Goal: Task Accomplishment & Management: Use online tool/utility

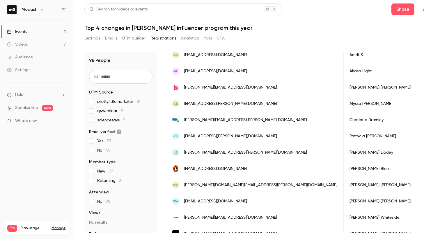
scroll to position [0, 81]
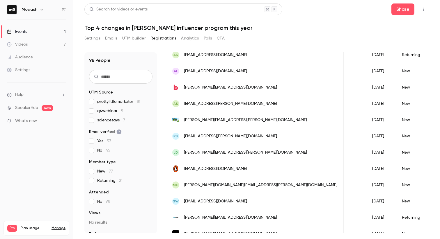
click at [21, 28] on link "Events 1" at bounding box center [36, 31] width 73 height 13
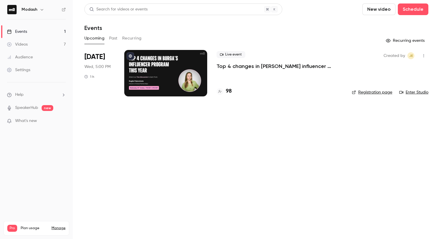
click at [160, 86] on div at bounding box center [165, 73] width 83 height 47
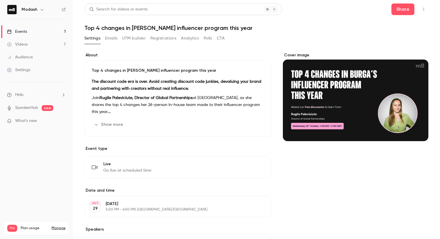
click at [308, 220] on div "Cover image" at bounding box center [355, 191] width 145 height 279
click at [155, 38] on button "Registrations" at bounding box center [163, 38] width 26 height 9
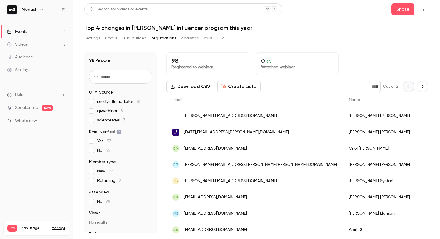
click at [137, 40] on button "UTM builder" at bounding box center [134, 38] width 24 height 9
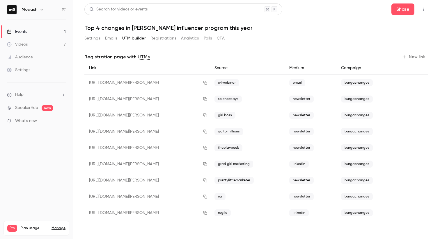
click at [415, 56] on button "New link" at bounding box center [413, 56] width 29 height 9
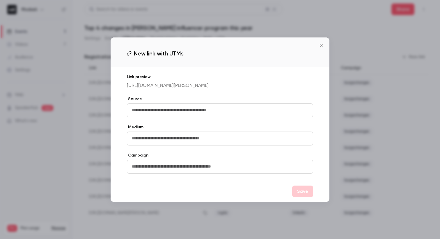
click at [254, 112] on input "text" at bounding box center [220, 111] width 186 height 14
type input "********"
click at [322, 44] on icon "Close" at bounding box center [321, 45] width 3 height 3
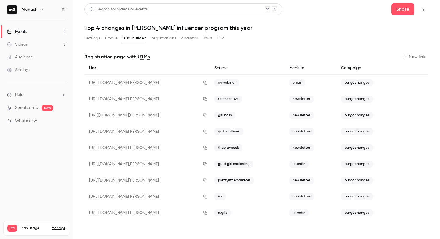
click at [43, 31] on link "Events 1" at bounding box center [36, 31] width 73 height 13
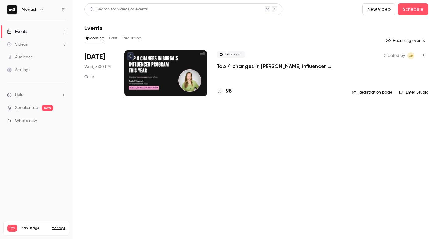
click at [119, 40] on div "Upcoming Past Recurring" at bounding box center [256, 38] width 344 height 9
click at [112, 36] on button "Past" at bounding box center [113, 38] width 8 height 9
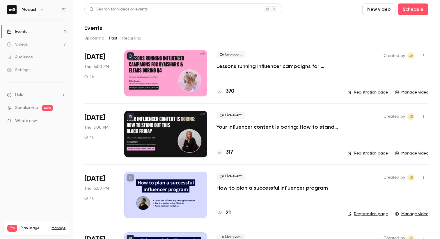
click at [233, 93] on h4 "370" at bounding box center [230, 92] width 8 height 8
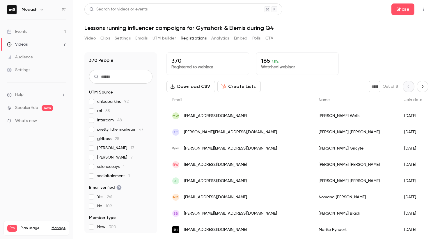
click at [108, 39] on button "Clips" at bounding box center [105, 38] width 10 height 9
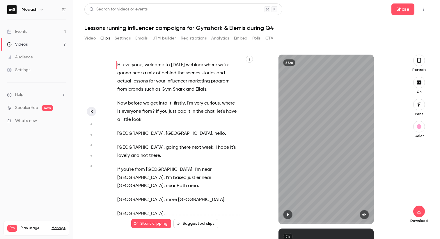
click at [222, 38] on button "Analytics" at bounding box center [220, 38] width 18 height 9
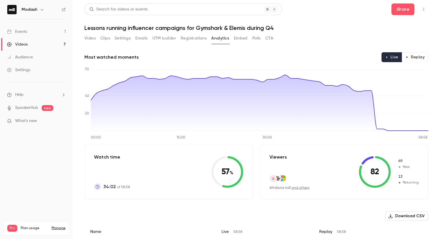
click at [191, 38] on button "Registrations" at bounding box center [194, 38] width 26 height 9
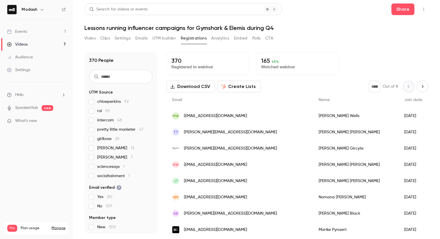
click at [107, 120] on span "intercom 48" at bounding box center [109, 121] width 25 height 6
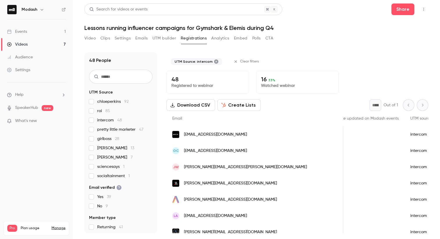
scroll to position [0, 235]
click at [7, 33] on icon at bounding box center [9, 31] width 5 height 5
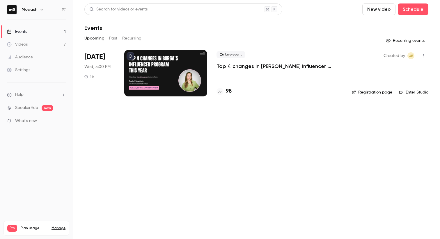
click at [246, 65] on p "Top 4 changes in [PERSON_NAME] influencer program this year" at bounding box center [279, 66] width 126 height 7
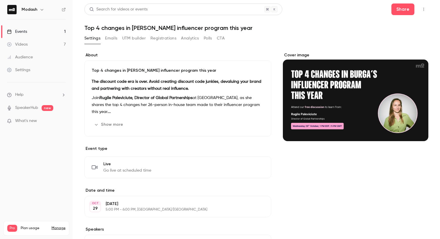
click at [162, 39] on button "Registrations" at bounding box center [163, 38] width 26 height 9
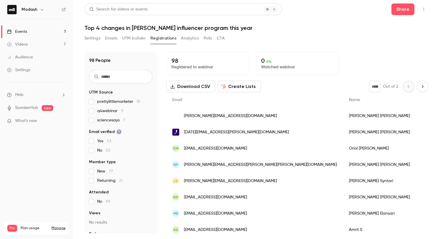
click at [134, 38] on button "UTM builder" at bounding box center [134, 38] width 24 height 9
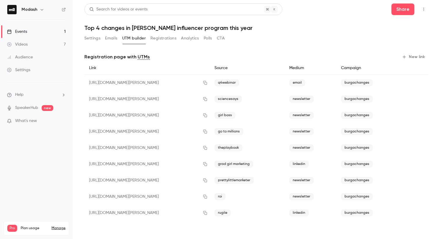
click at [418, 54] on button "New link" at bounding box center [413, 56] width 29 height 9
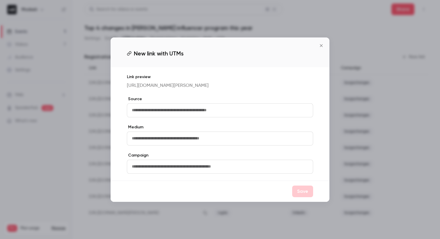
click at [244, 111] on input "text" at bounding box center [220, 111] width 186 height 14
type input "********"
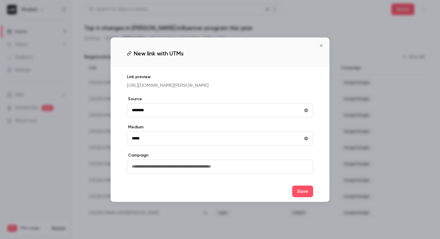
type input "*****"
click at [191, 171] on input "text" at bounding box center [220, 167] width 186 height 14
type input "**********"
click at [296, 196] on button "Save" at bounding box center [302, 192] width 21 height 12
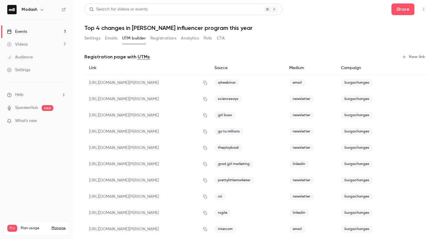
scroll to position [11, 0]
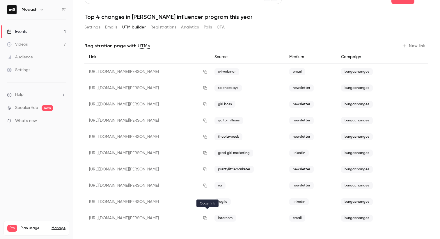
click at [205, 219] on icon "button" at bounding box center [205, 218] width 5 height 4
click at [36, 31] on link "Events 1" at bounding box center [36, 31] width 73 height 13
